Goal: Transaction & Acquisition: Purchase product/service

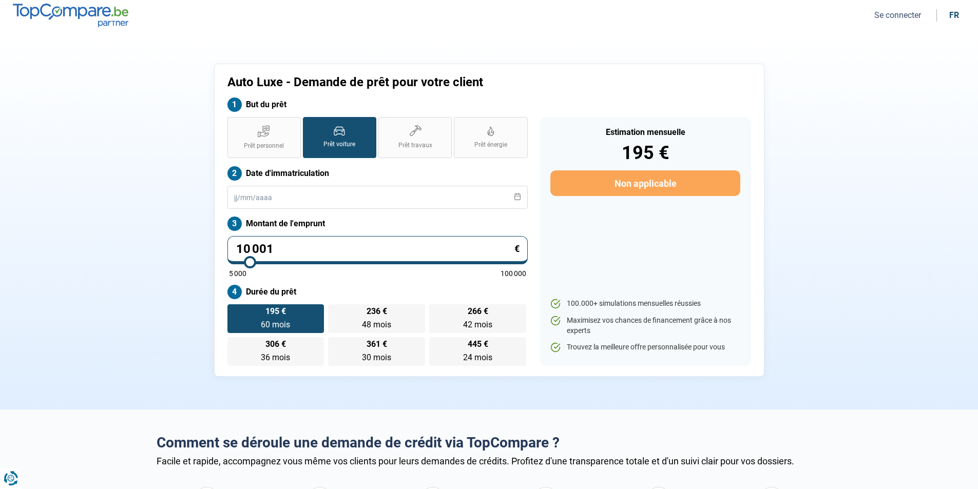
click at [910, 16] on button "Se connecter" at bounding box center [897, 15] width 53 height 11
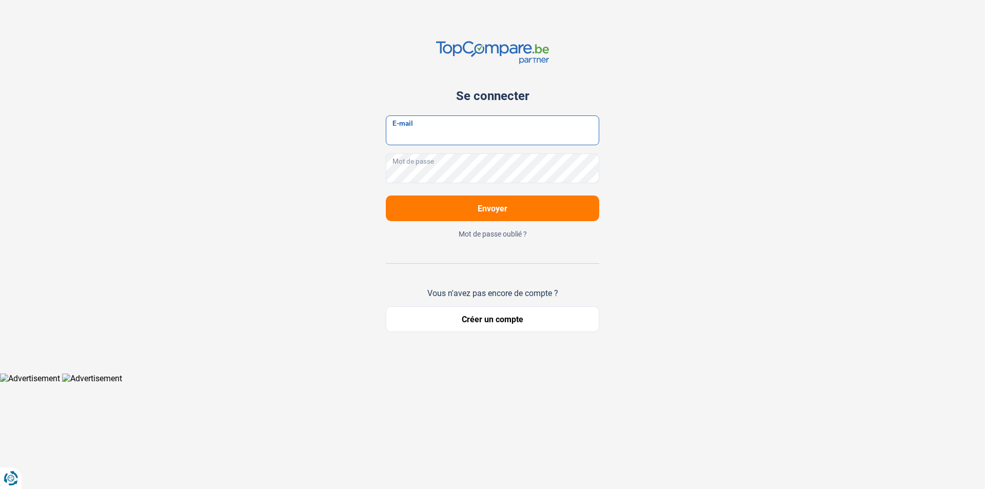
click at [481, 135] on input "E-mail" at bounding box center [492, 130] width 213 height 30
click at [491, 321] on button "Créer un compte" at bounding box center [492, 319] width 213 height 26
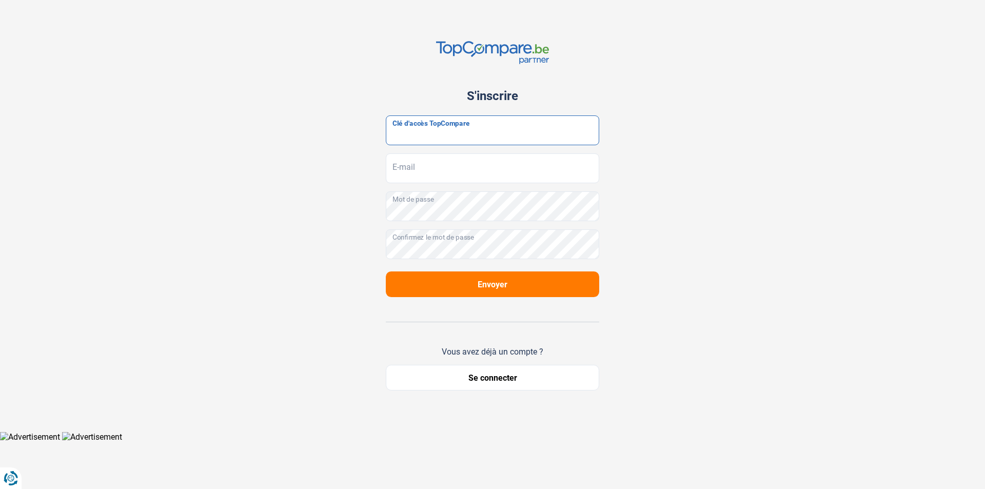
click at [422, 134] on input "Clé d'accès TopCompare" at bounding box center [492, 130] width 213 height 30
paste input "JrbfN@tcB24"
type input "JrbfN@tcB24"
click at [437, 164] on input "E-mail" at bounding box center [492, 168] width 213 height 30
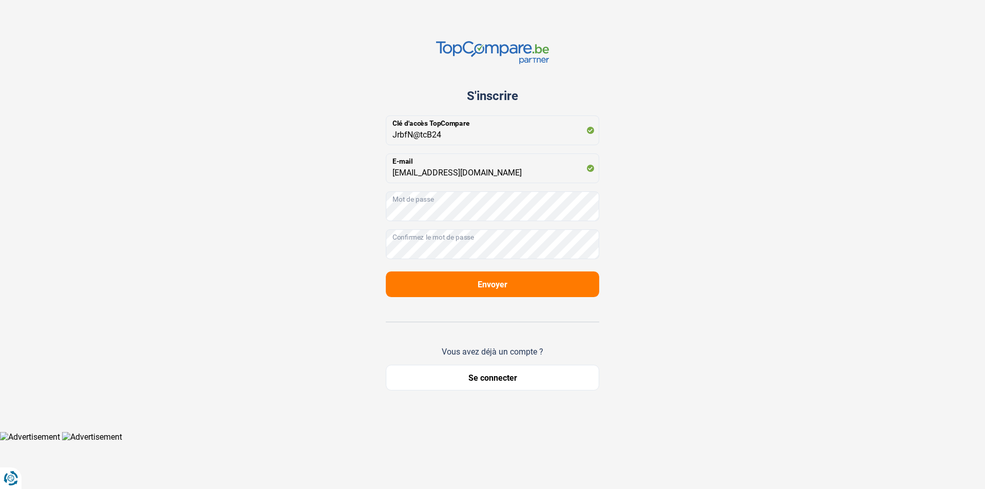
click at [665, 206] on div "S'inscrire JrbfN@tcB24 Clé d'accès TopCompare [EMAIL_ADDRESS][DOMAIN_NAME] E-ma…" at bounding box center [492, 216] width 677 height 432
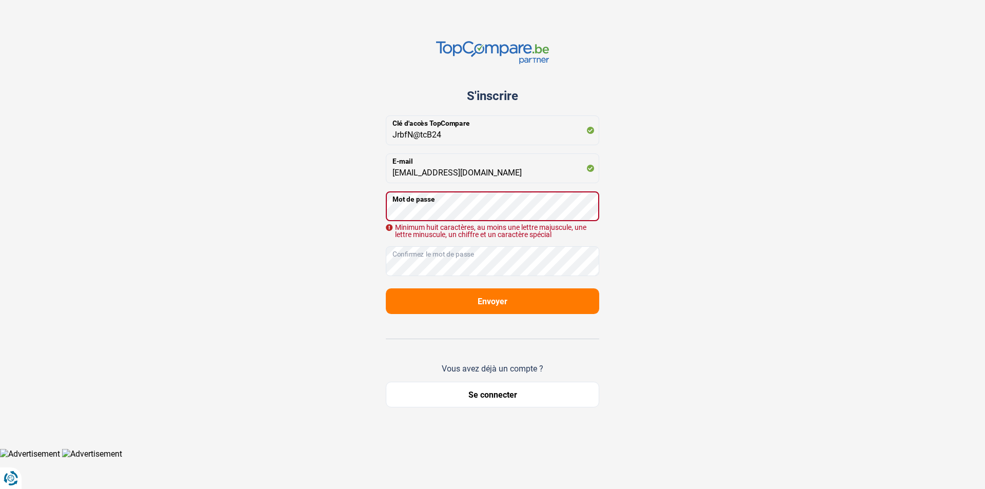
click at [665, 206] on div "S'inscrire JrbfN@tcB24 Clé d'accès TopCompare [EMAIL_ADDRESS][DOMAIN_NAME] E-ma…" at bounding box center [492, 224] width 677 height 448
click at [661, 206] on div "S'inscrire JrbfN@tcB24 Clé d'accès TopCompare [EMAIL_ADDRESS][DOMAIN_NAME] E-ma…" at bounding box center [492, 224] width 677 height 448
click at [529, 172] on input "[EMAIL_ADDRESS][DOMAIN_NAME]" at bounding box center [492, 168] width 213 height 30
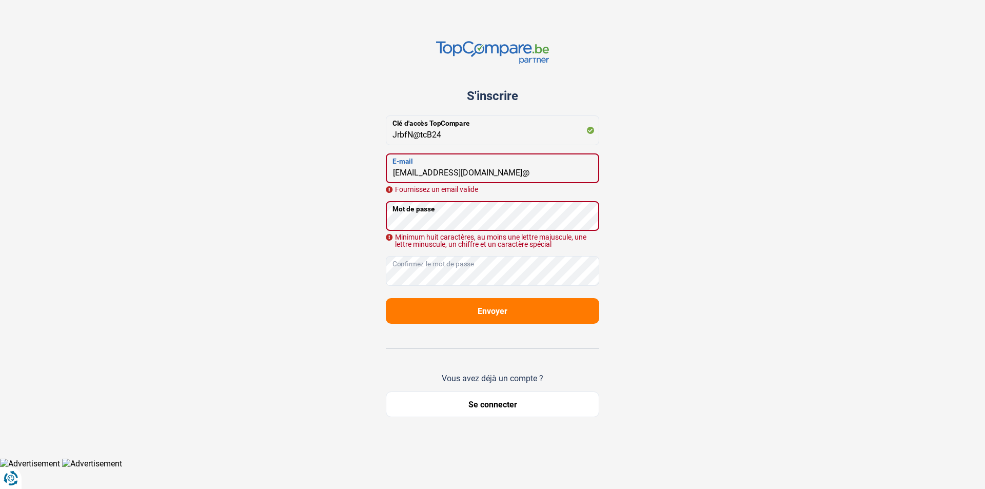
type input "[EMAIL_ADDRESS][DOMAIN_NAME]"
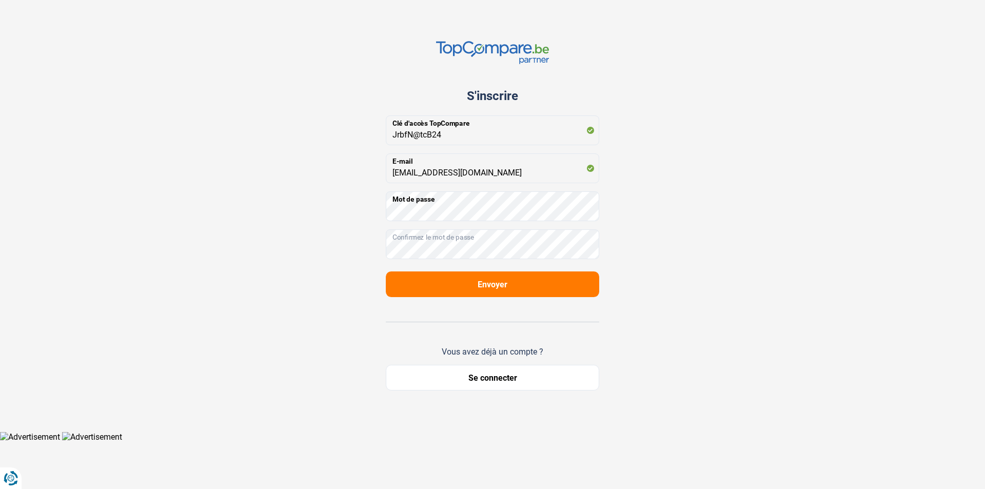
click at [512, 275] on button "Envoyer" at bounding box center [492, 284] width 213 height 26
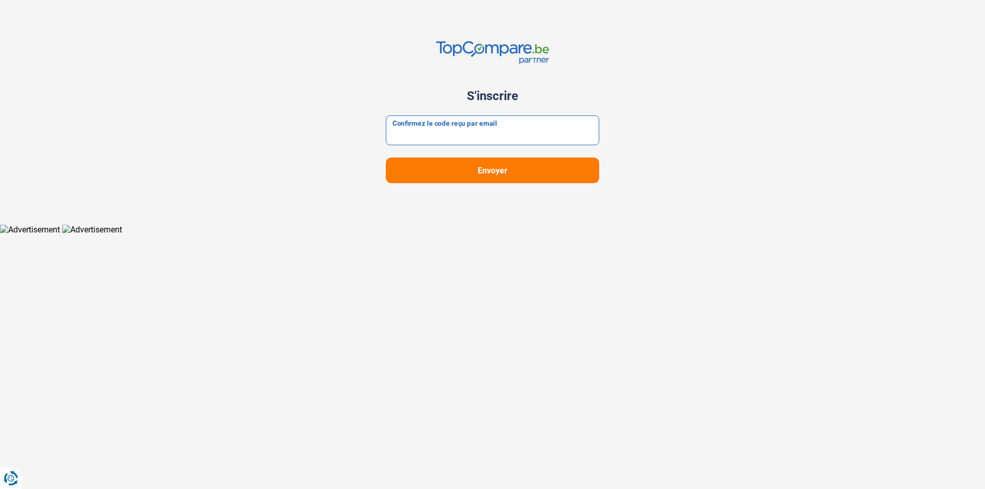
click at [460, 126] on input "Confirmez le code reçu par email" at bounding box center [492, 130] width 213 height 30
click at [408, 138] on input "Confirmez le code reçu par email" at bounding box center [492, 130] width 213 height 30
type input "697917"
click at [460, 162] on button "Envoyer" at bounding box center [492, 171] width 213 height 26
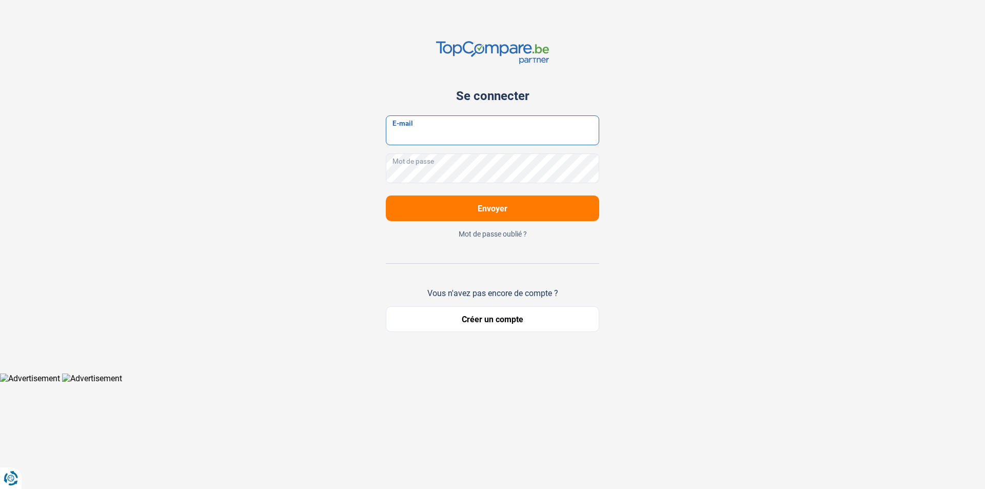
type input "[EMAIL_ADDRESS][DOMAIN_NAME]"
click at [494, 214] on button "Envoyer" at bounding box center [492, 209] width 213 height 26
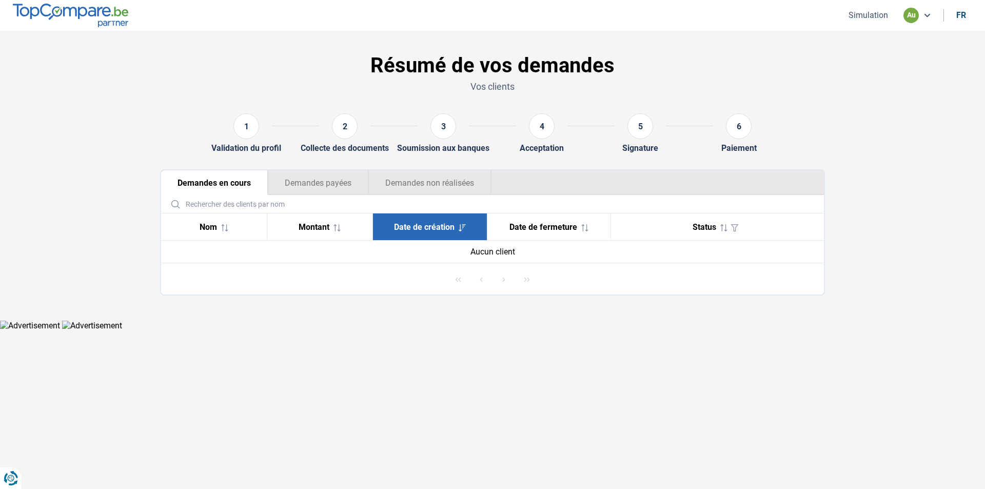
click at [870, 14] on button "Simulation" at bounding box center [869, 15] width 46 height 11
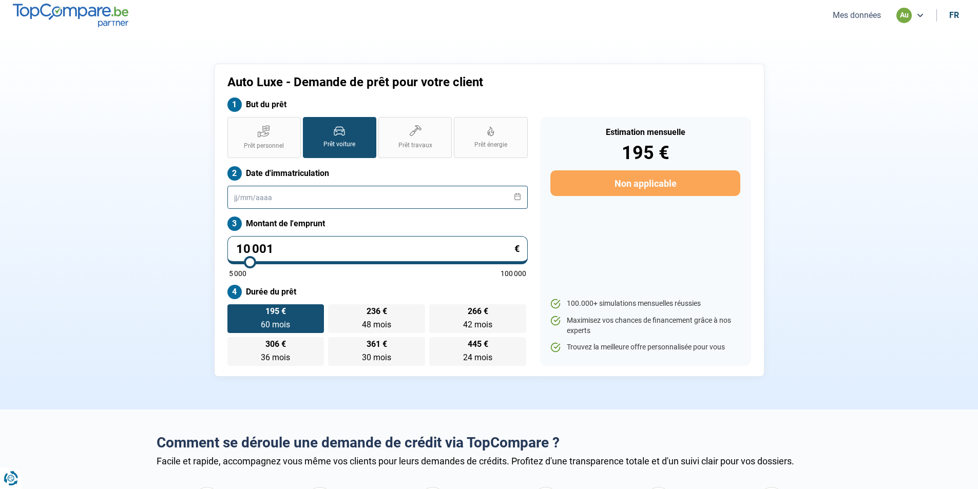
click at [290, 198] on input "text" at bounding box center [377, 197] width 300 height 23
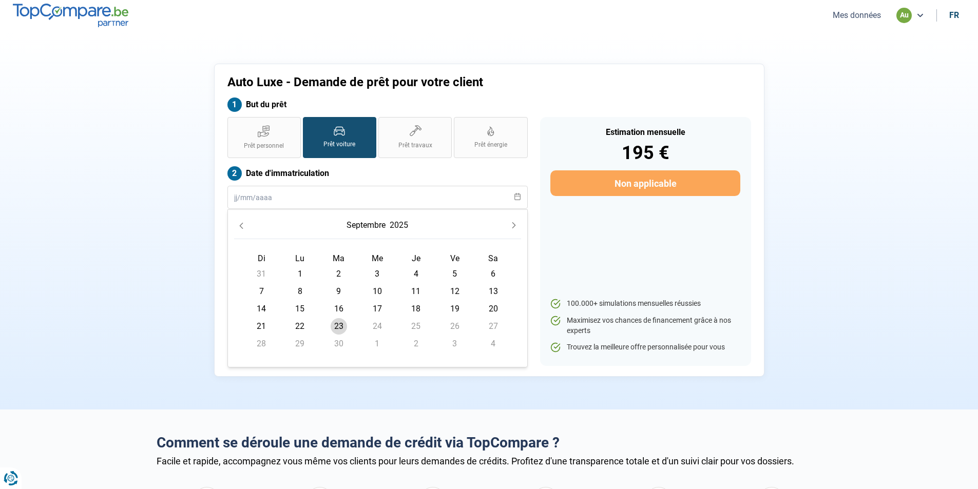
click at [347, 285] on td "9" at bounding box center [338, 291] width 38 height 17
click at [336, 296] on span "9" at bounding box center [338, 291] width 16 height 16
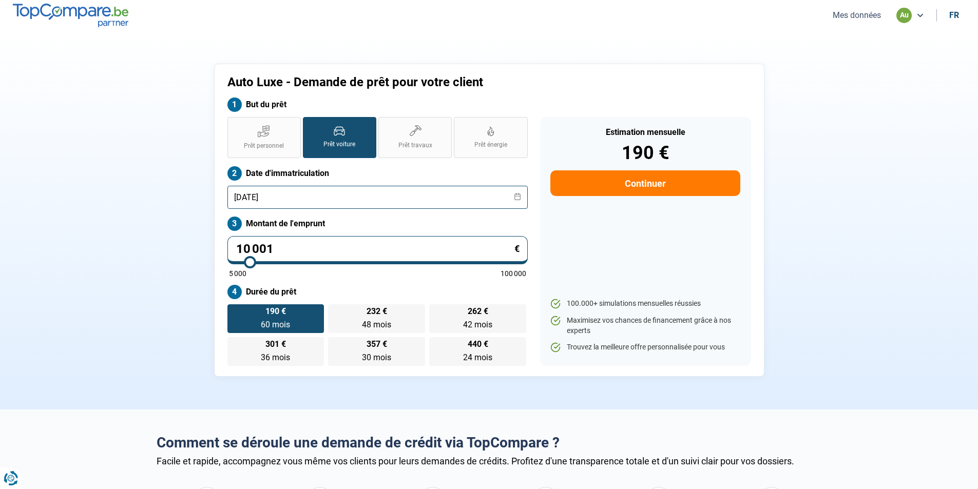
click at [283, 194] on input "[DATE]" at bounding box center [377, 197] width 300 height 23
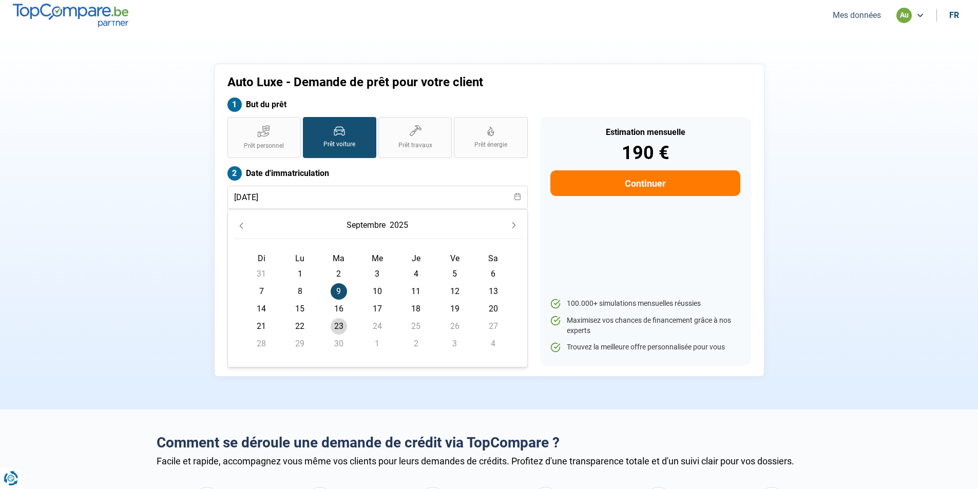
click at [242, 224] on icon "Previous Month" at bounding box center [241, 225] width 7 height 7
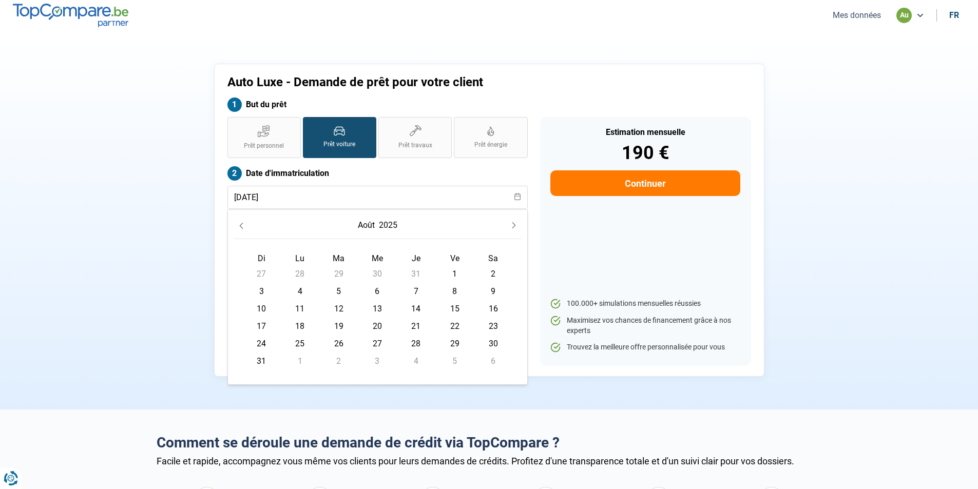
click at [242, 224] on icon "Previous Month" at bounding box center [241, 225] width 7 height 7
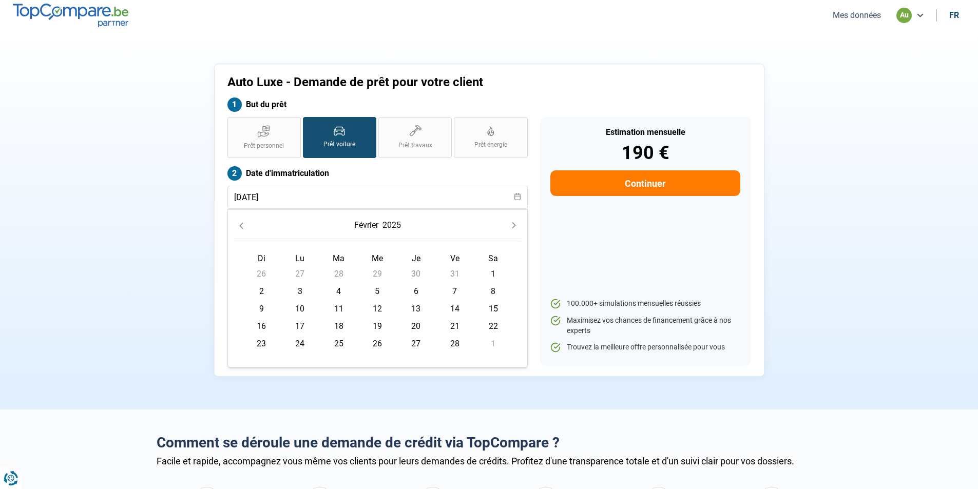
click at [396, 221] on button "2025" at bounding box center [391, 225] width 23 height 18
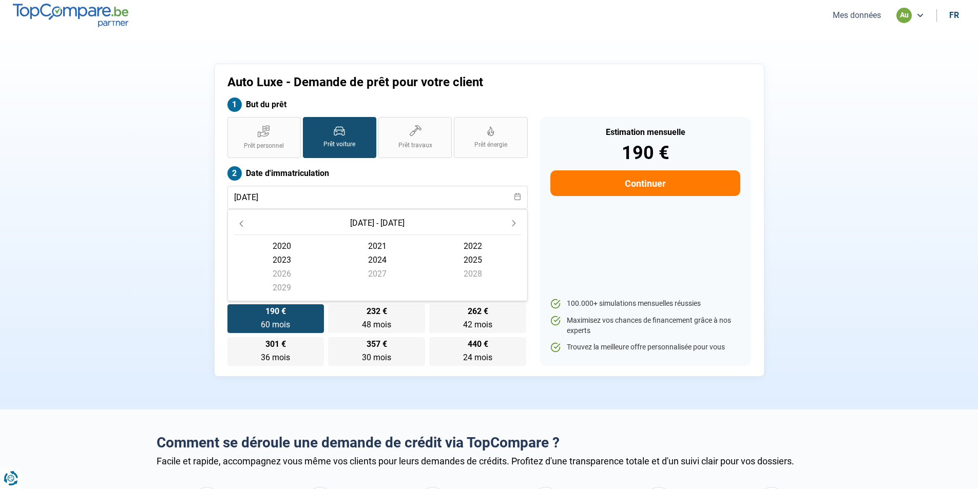
click at [468, 241] on span "2022" at bounding box center [472, 246] width 95 height 14
click at [381, 245] on span "février" at bounding box center [376, 250] width 95 height 14
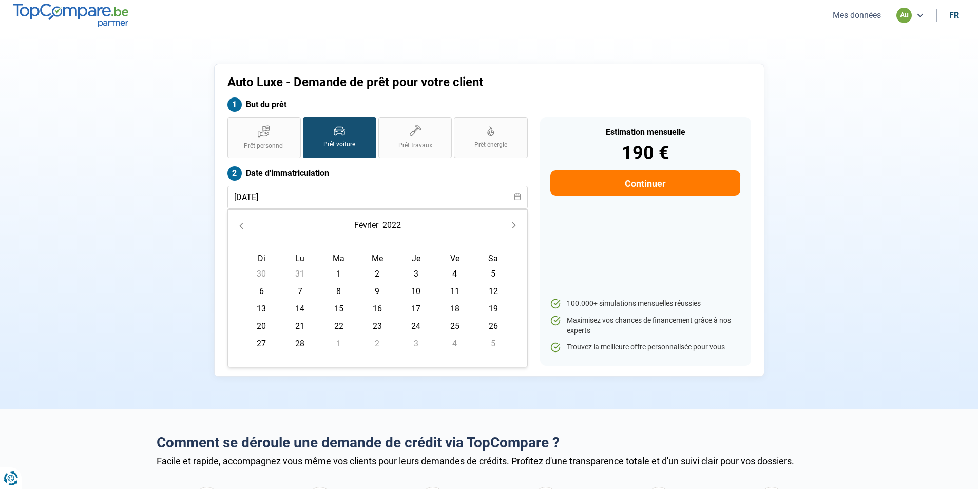
click at [628, 227] on div "Estimation mensuelle 190 € Continuer 100.000+ simulations mensuelles réussies M…" at bounding box center [645, 241] width 211 height 249
click at [281, 197] on input "[DATE]" at bounding box center [377, 197] width 300 height 23
type input "[DATE]"
click at [438, 177] on label "Date d'immatriculation" at bounding box center [377, 173] width 300 height 14
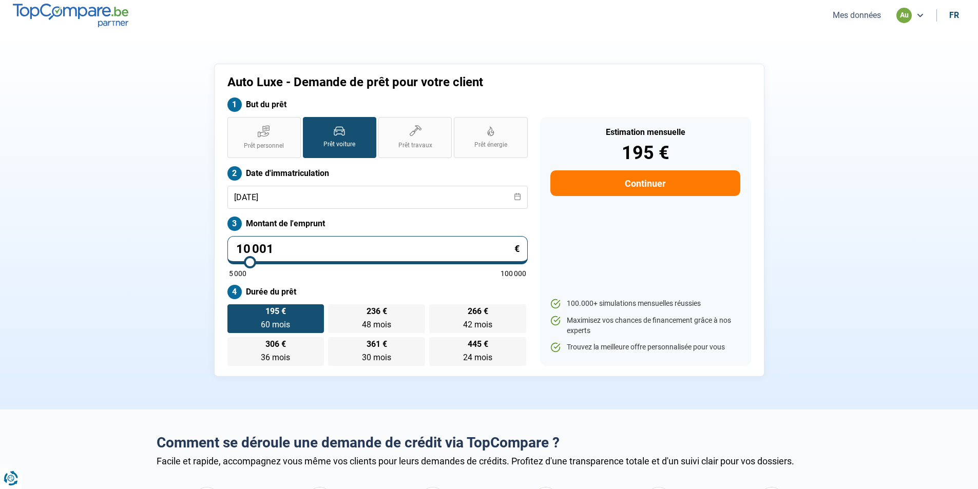
click at [289, 255] on input "10 001" at bounding box center [377, 250] width 300 height 28
type input "1 000"
type input "5000"
type input "100"
type input "5000"
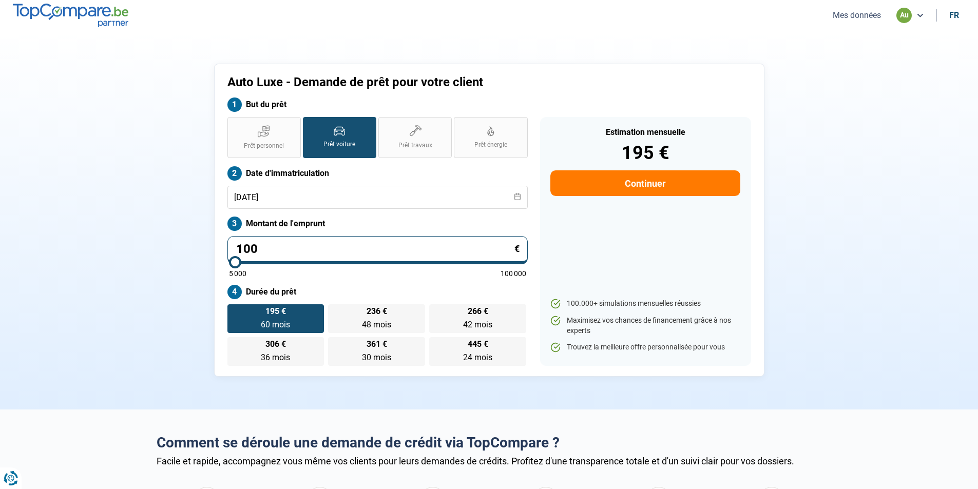
type input "10"
type input "5000"
type input "1"
type input "5000"
type input "0"
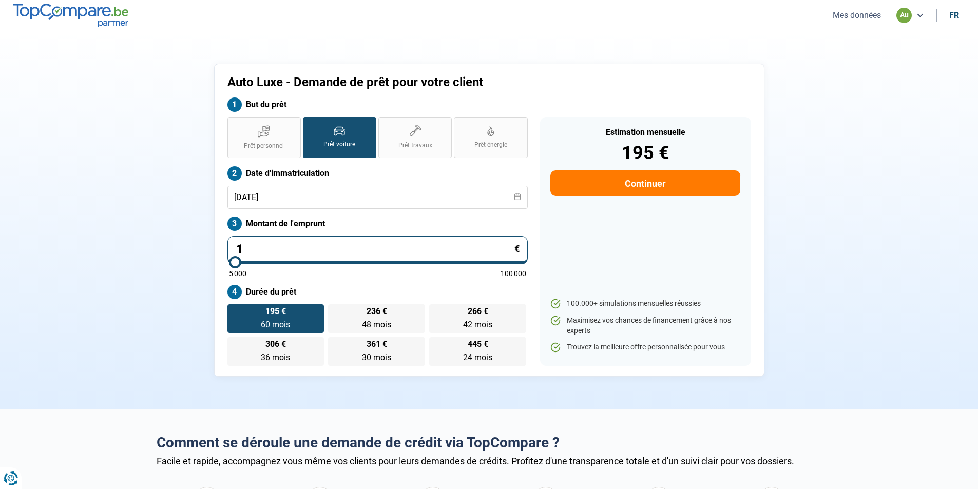
type input "5000"
type input "1"
type input "5000"
type input "11"
type input "5000"
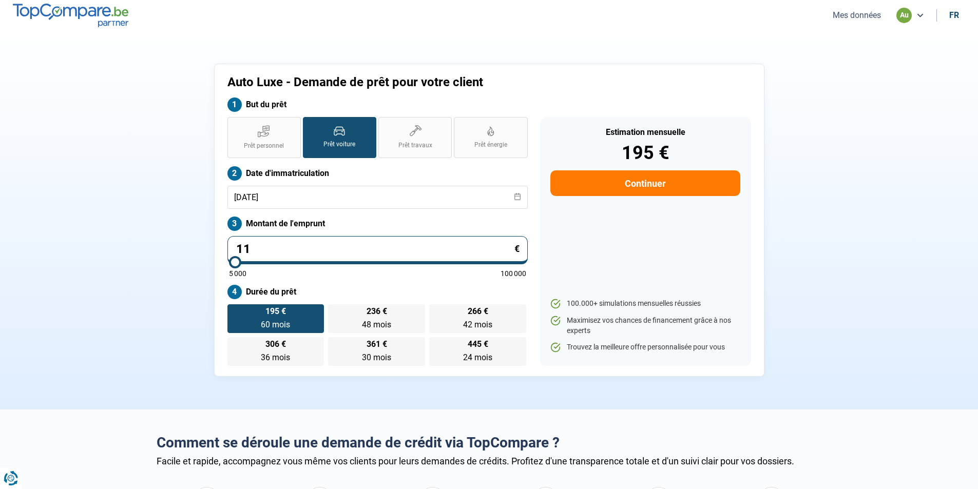
type input "115"
type input "5000"
type input "1 150"
type input "5000"
type input "11 500"
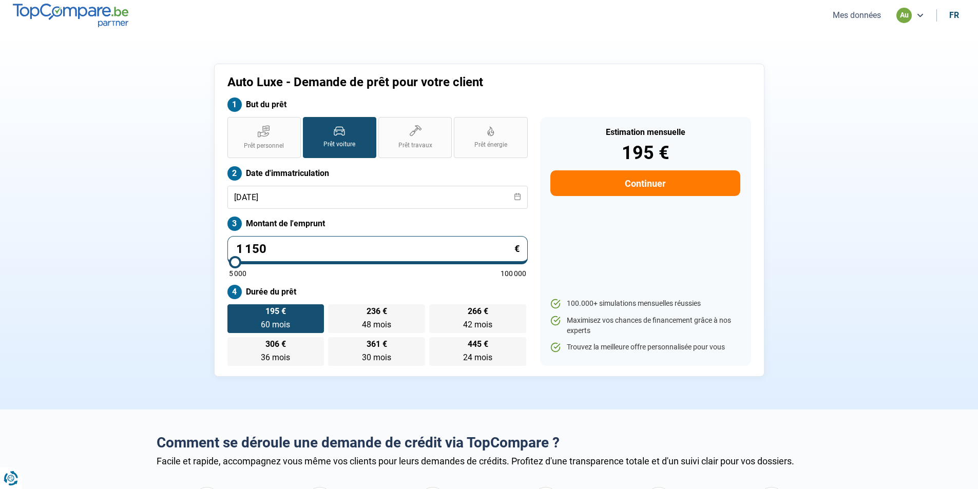
type input "11500"
type input "11 500"
click at [578, 240] on div "Estimation mensuelle 224 € Continuer 100.000+ simulations mensuelles réussies M…" at bounding box center [645, 241] width 211 height 249
click at [387, 320] on span "48 mois" at bounding box center [376, 325] width 29 height 10
click at [335, 311] on input "272 € 48 mois 48 mois" at bounding box center [331, 307] width 7 height 7
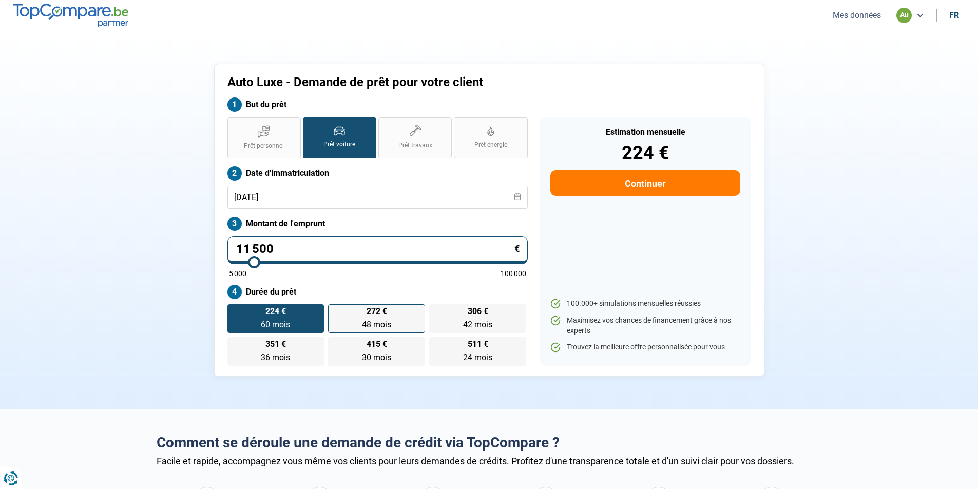
radio input "true"
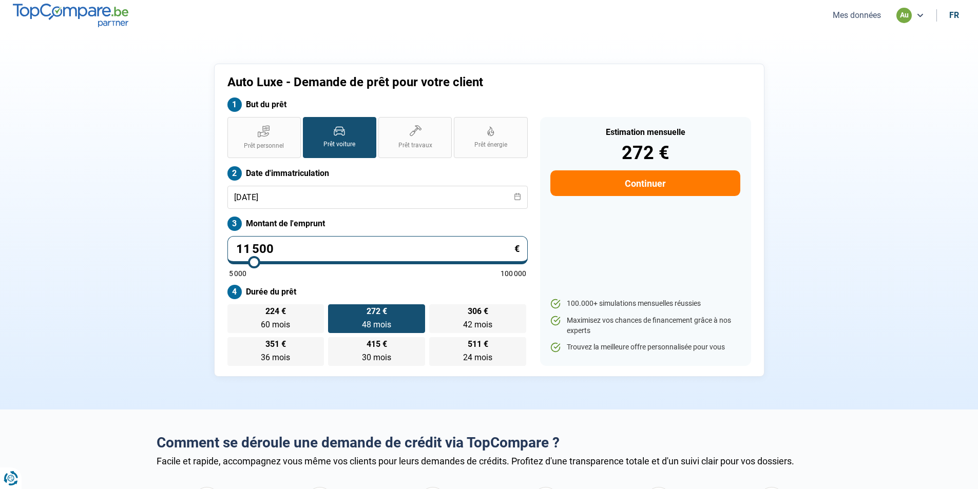
click at [667, 174] on button "Continuer" at bounding box center [644, 183] width 189 height 26
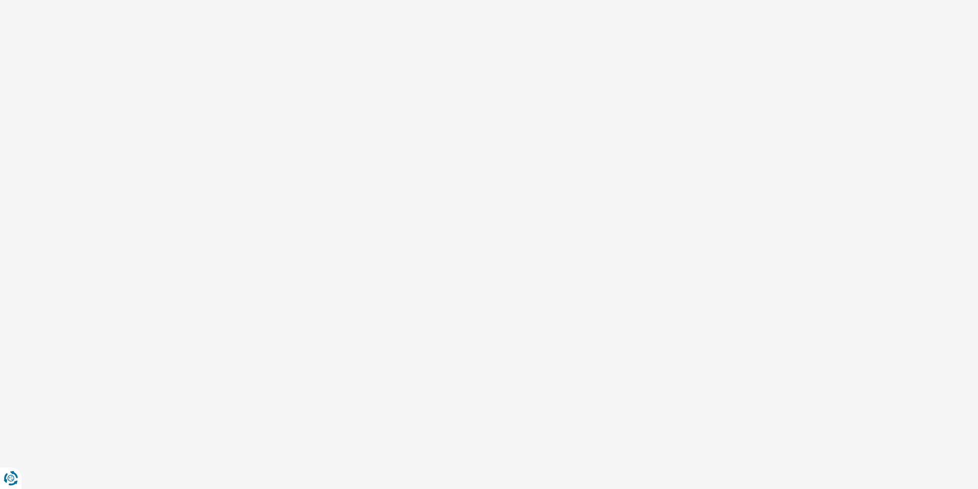
select select "32"
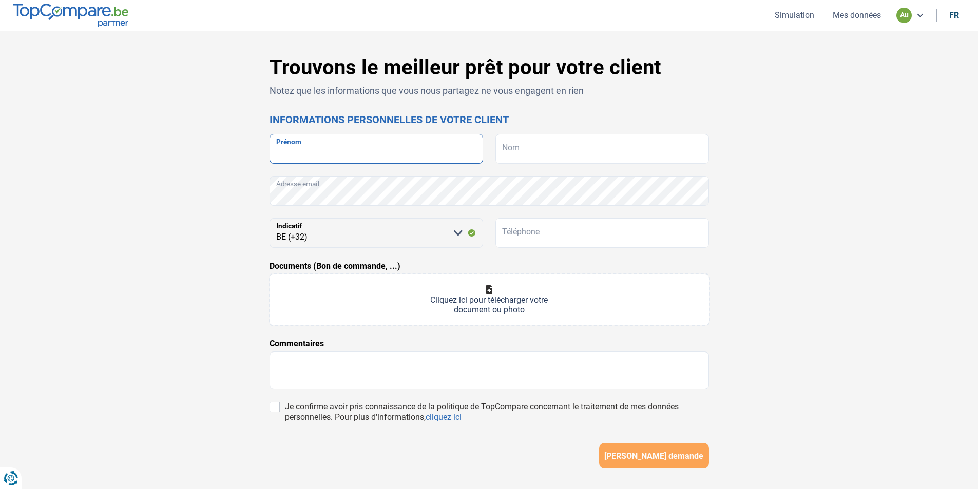
click at [354, 153] on input "Prénom" at bounding box center [375, 149] width 213 height 30
type input "EL LAKKIS"
type input "TAHA"
type input "488004099"
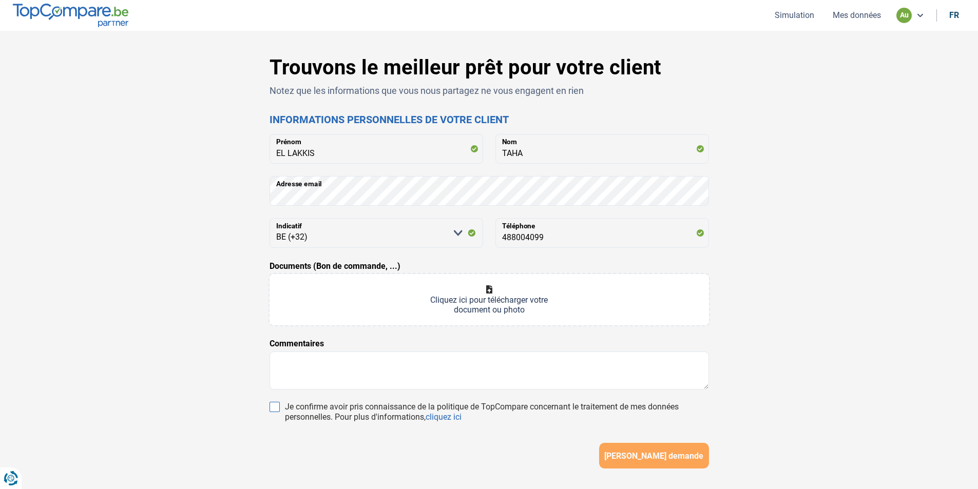
click at [279, 406] on input "Je confirme avoir pris connaissance de la politique de TopCompare concernant le…" at bounding box center [274, 407] width 10 height 10
checkbox input "true"
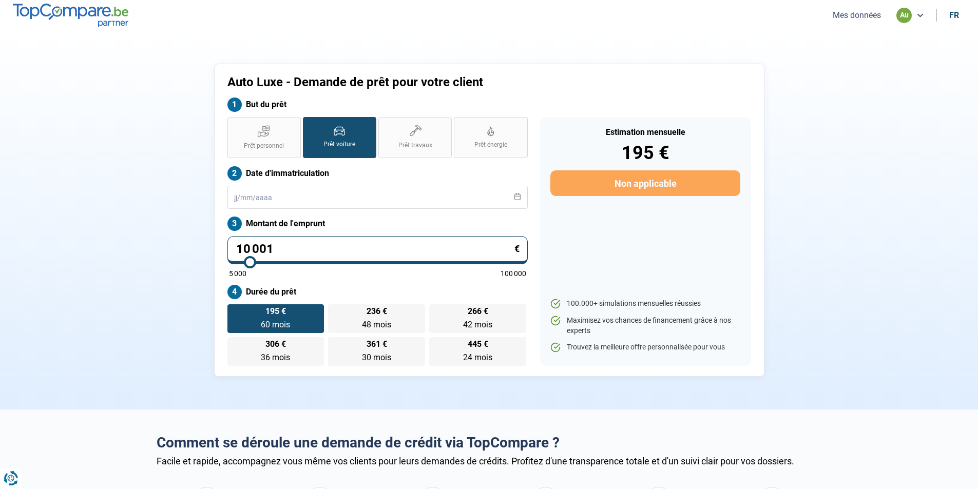
click at [150, 71] on div "Auto Luxe - Demande de prêt pour votre client But du prêt Prêt personnel Prêt v…" at bounding box center [488, 220] width 677 height 313
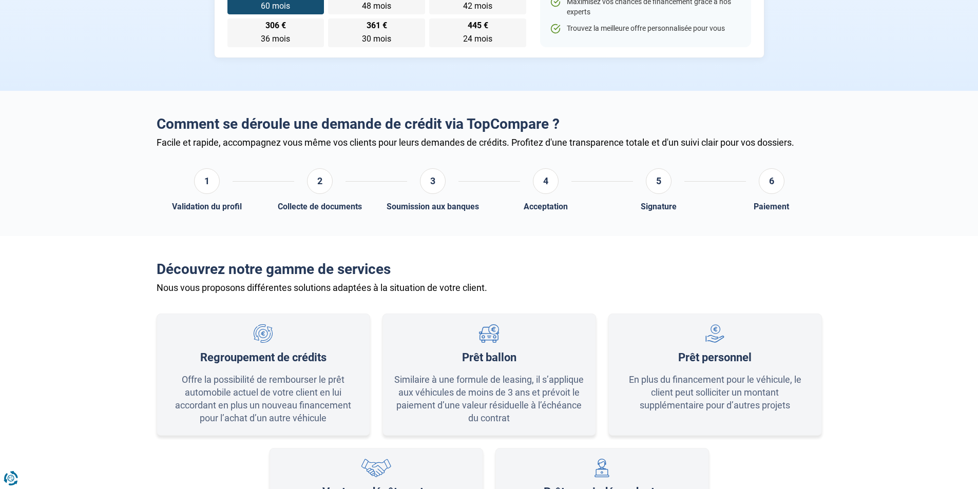
scroll to position [308, 0]
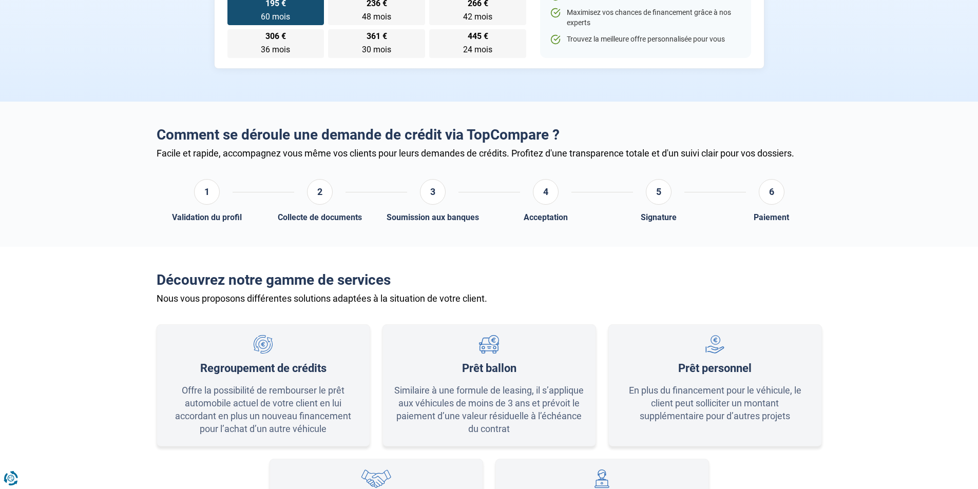
click at [320, 198] on div "2" at bounding box center [320, 192] width 26 height 26
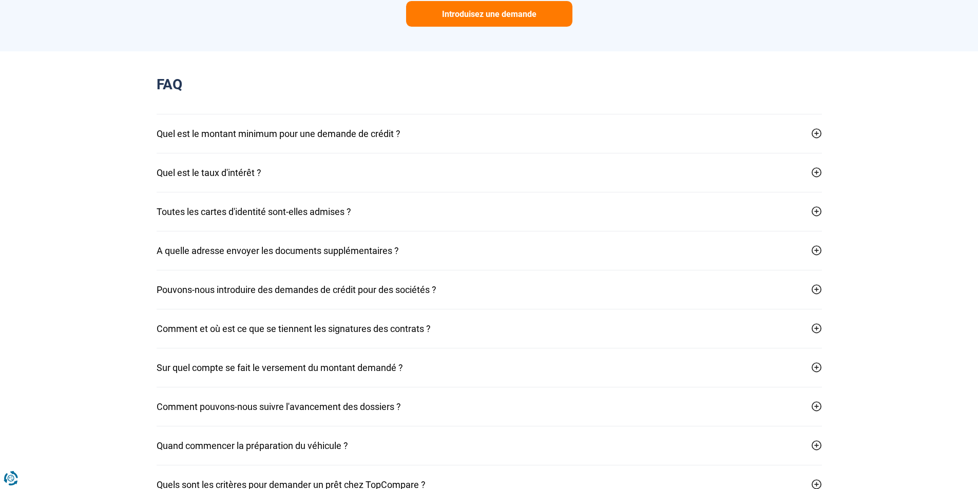
scroll to position [975, 0]
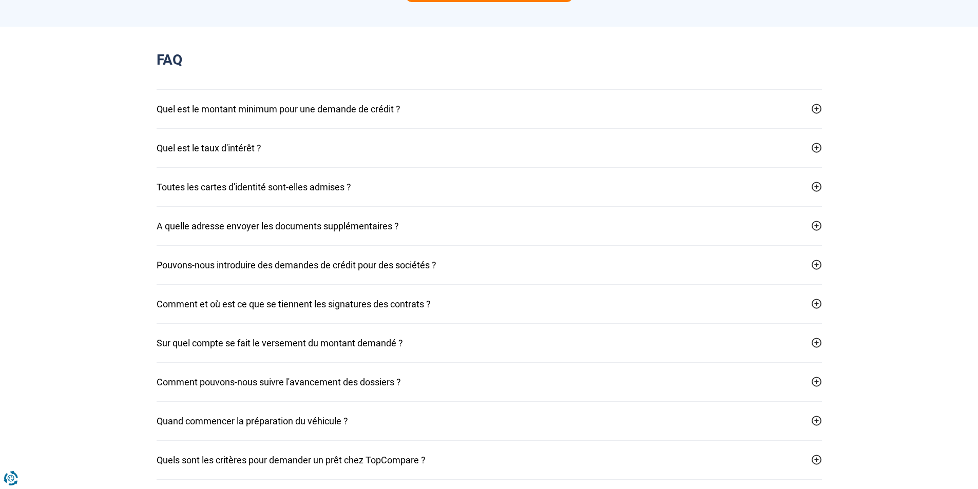
click at [351, 115] on button "Quel est le montant minimum pour une demande de crédit ?" at bounding box center [489, 109] width 665 height 38
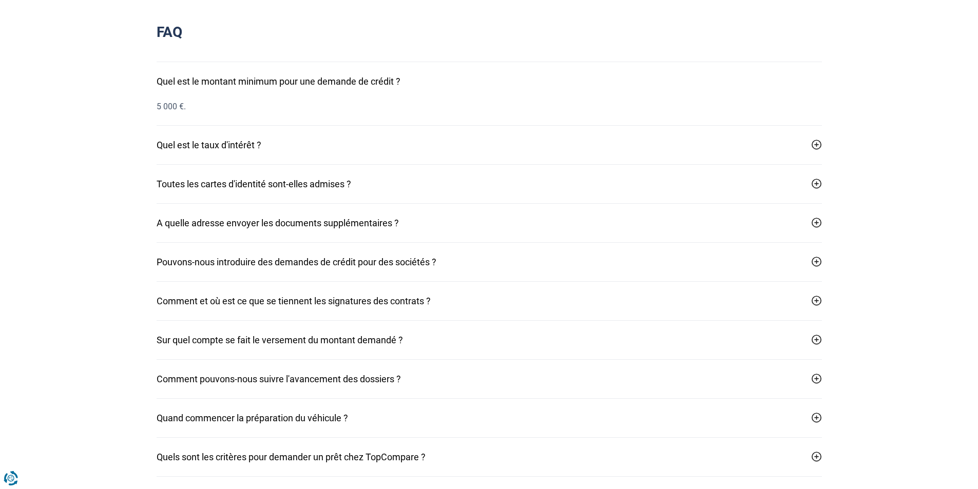
scroll to position [1026, 0]
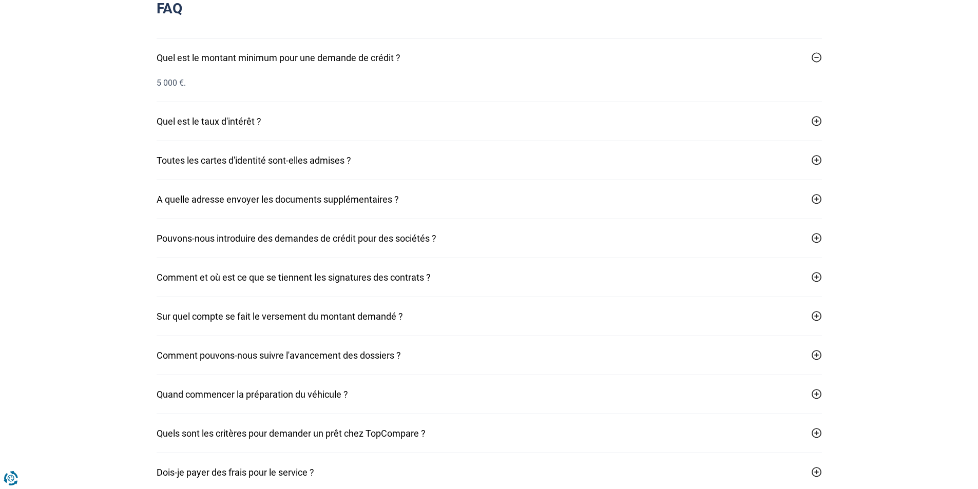
click at [238, 122] on button "Quel est le taux d'intérêt ?" at bounding box center [489, 121] width 665 height 38
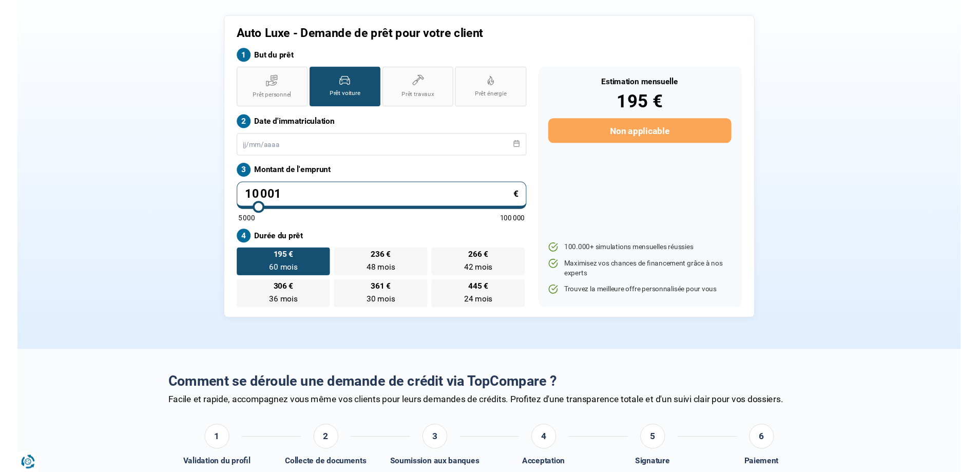
scroll to position [0, 0]
